Goal: Task Accomplishment & Management: Complete application form

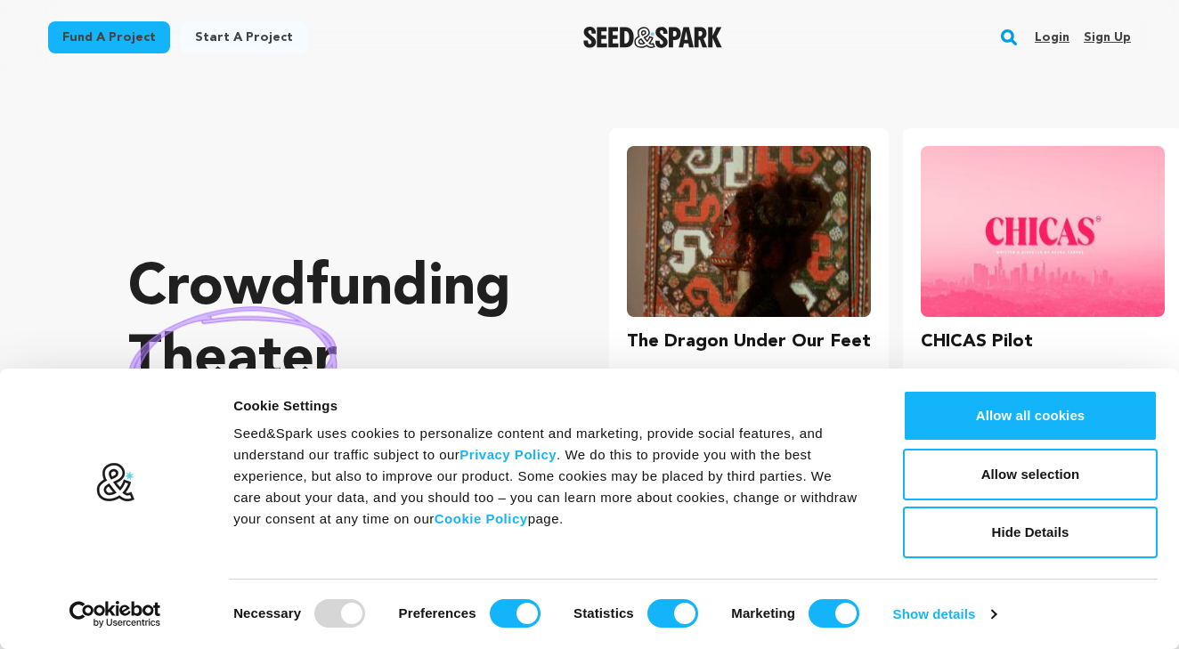
click at [253, 12] on div "Fund a project Start a project Search Login Sign up Start a project" at bounding box center [590, 37] width 1140 height 75
click at [235, 45] on link "Start a project" at bounding box center [244, 37] width 126 height 32
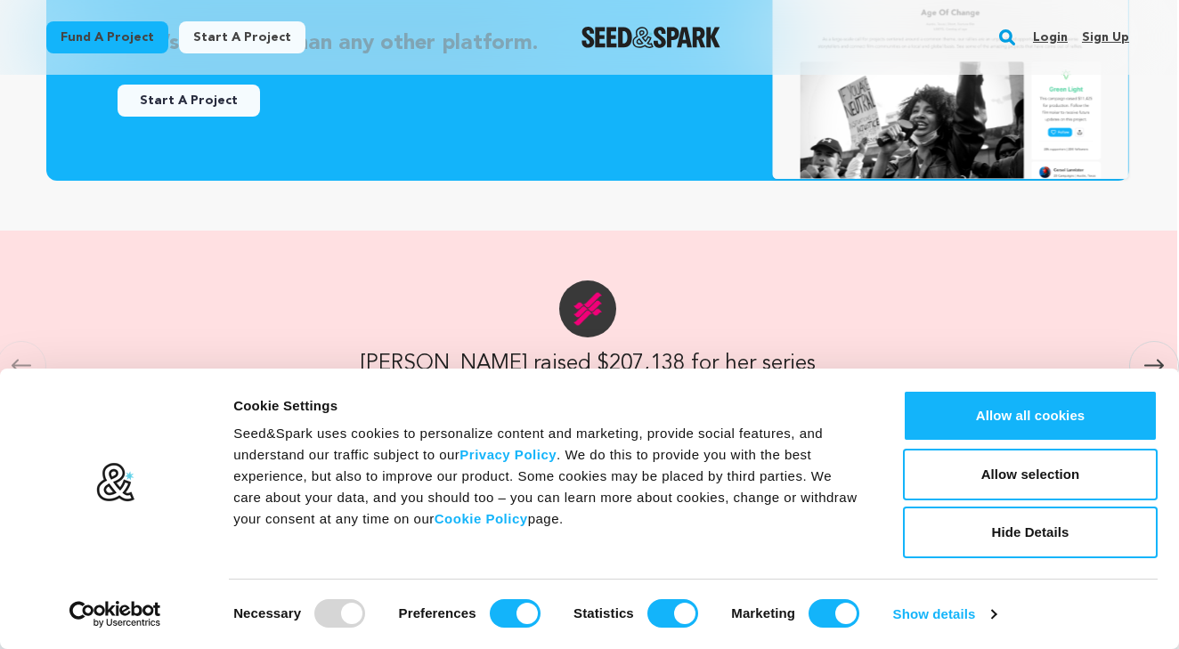
scroll to position [700, 2]
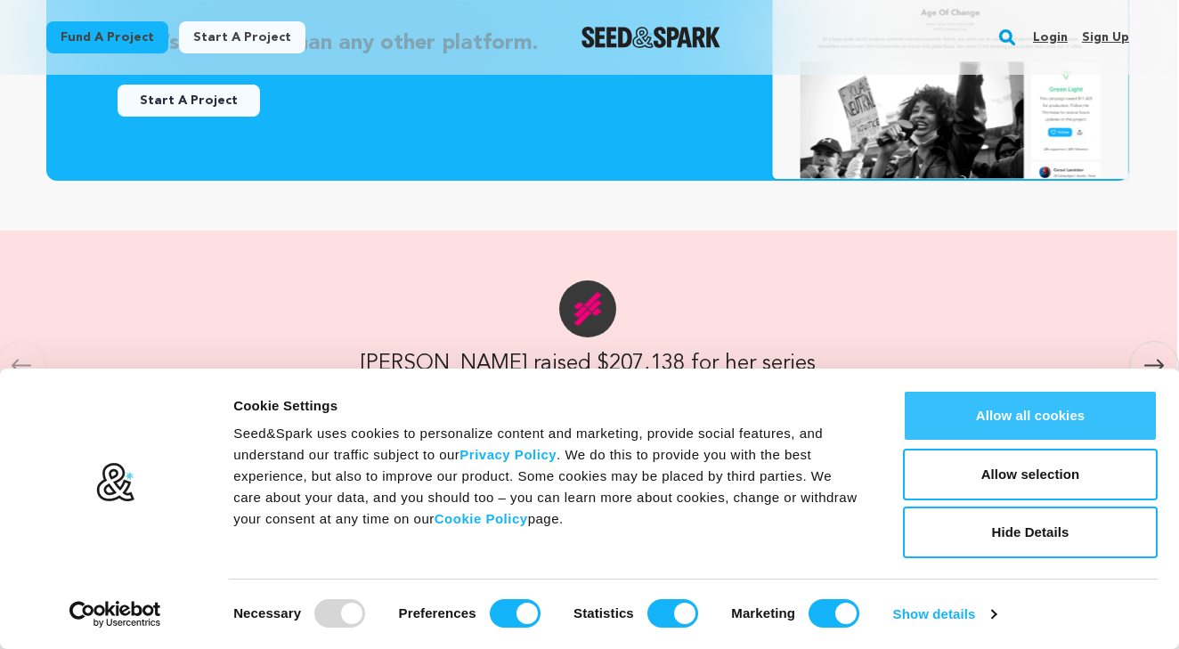
click at [984, 413] on button "Allow all cookies" at bounding box center [1030, 416] width 255 height 52
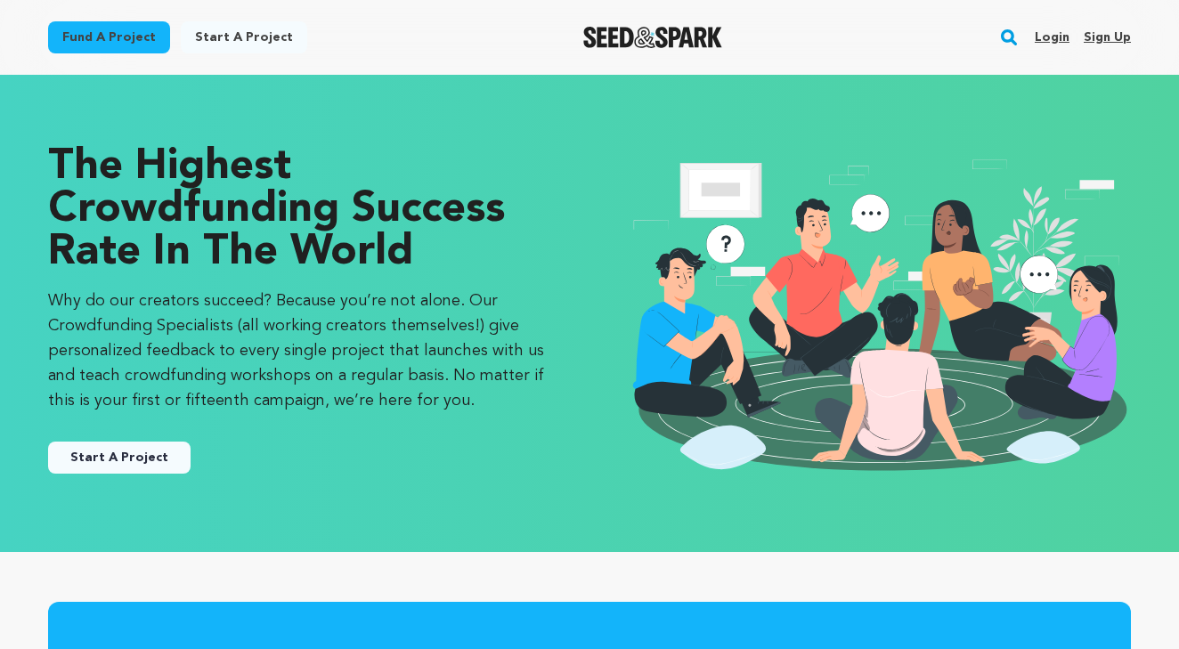
scroll to position [0, 0]
click at [1051, 39] on link "Login" at bounding box center [1052, 37] width 35 height 29
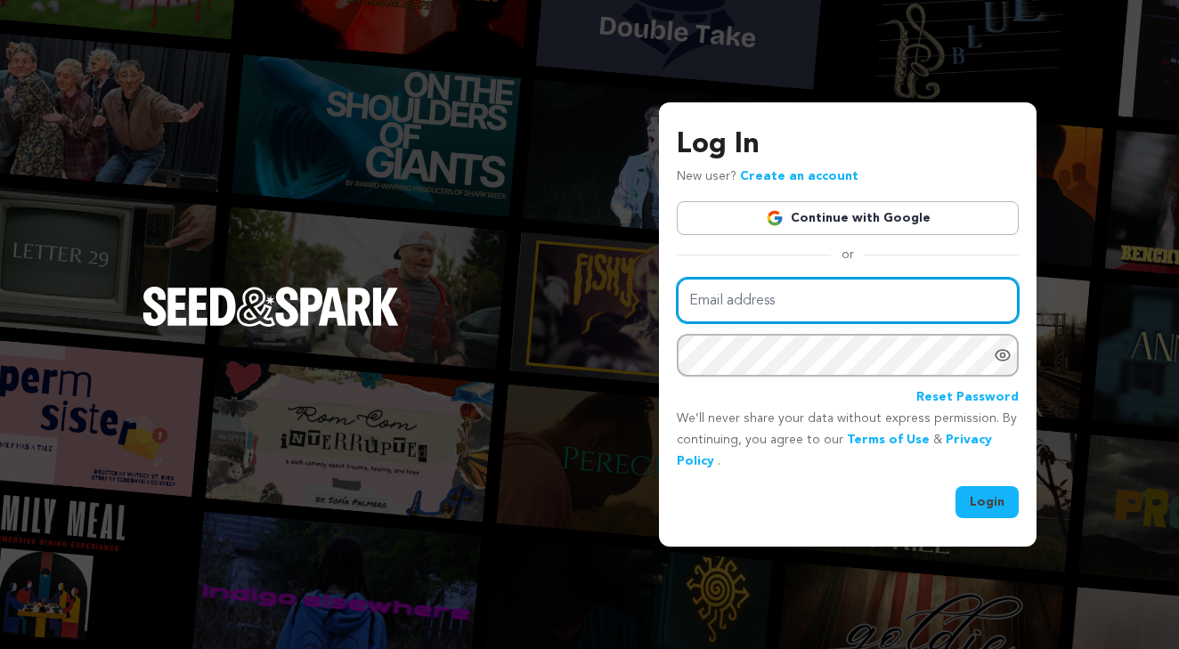
click at [860, 310] on input "Email address" at bounding box center [848, 300] width 342 height 45
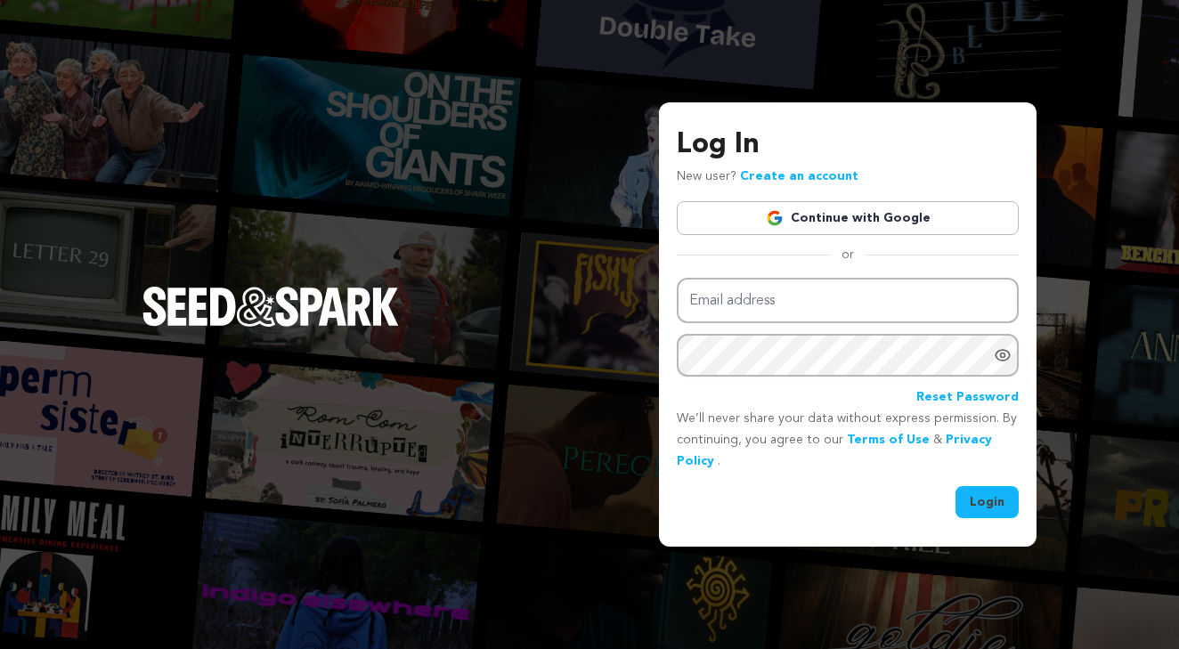
click at [518, 281] on div "Log In New user? Create an account Continue with Google or Email address Passwo…" at bounding box center [589, 324] width 1179 height 649
